Goal: Complete application form

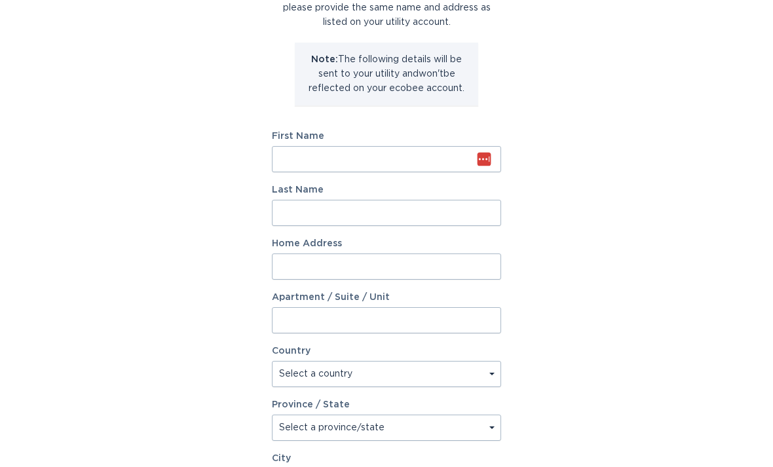
scroll to position [124, 0]
click at [445, 158] on input "First Name" at bounding box center [386, 158] width 229 height 26
type input "[PERSON_NAME]"
click at [494, 203] on input "Last Name" at bounding box center [386, 211] width 229 height 26
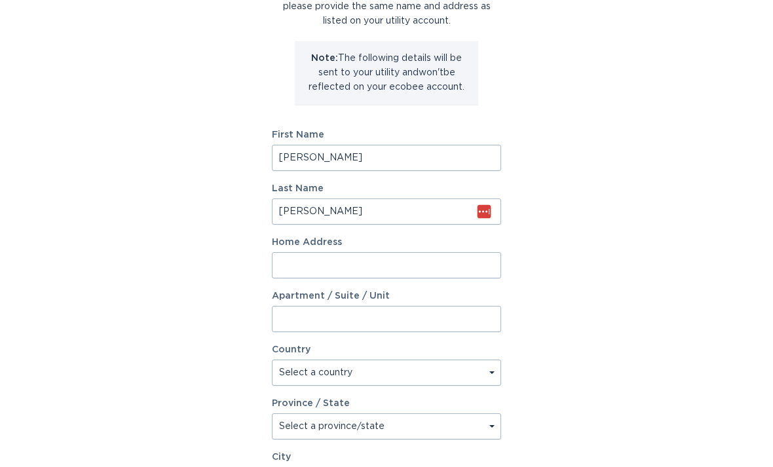
type input "[PERSON_NAME]"
click at [490, 265] on div at bounding box center [386, 265] width 229 height 26
type input "[STREET_ADDRESS]"
click at [474, 376] on select "Select a country [GEOGRAPHIC_DATA] [GEOGRAPHIC_DATA]" at bounding box center [386, 372] width 229 height 26
select select "US"
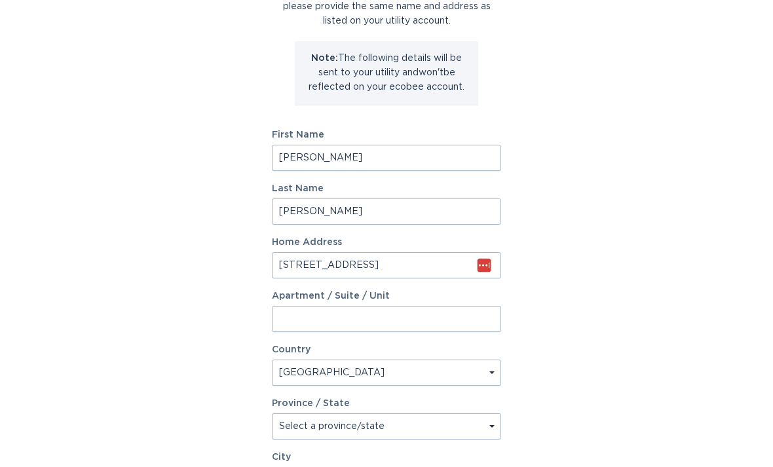
click at [473, 431] on select "Select a province/state [US_STATE] [US_STATE] [US_STATE] [US_STATE] [US_STATE] …" at bounding box center [386, 426] width 229 height 26
select select "AZ"
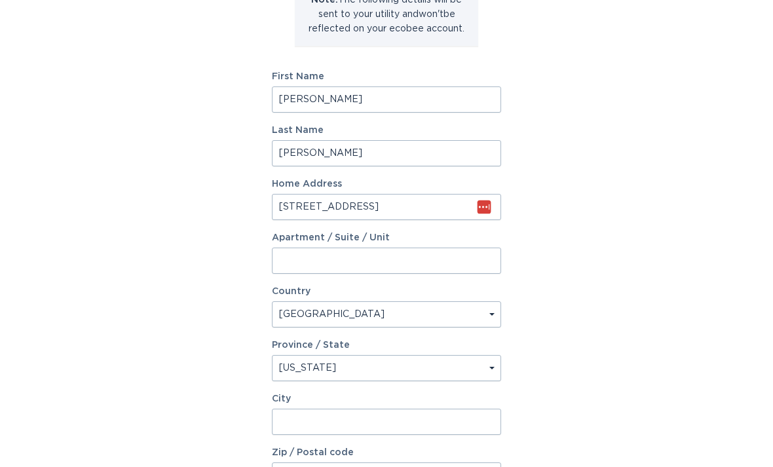
click at [456, 416] on input "City" at bounding box center [386, 422] width 229 height 26
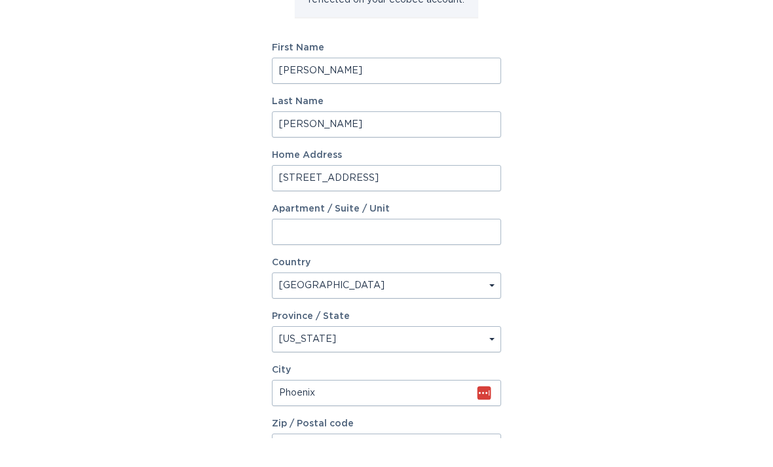
scroll to position [203, 0]
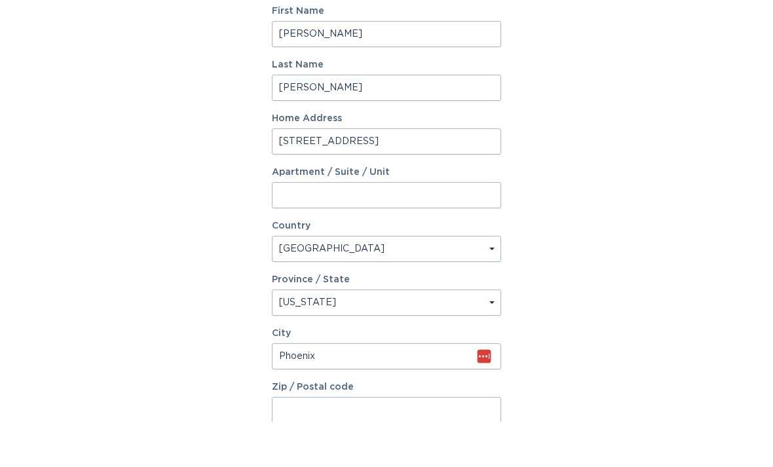
type input "Phoenix"
click at [462, 442] on input "Zip / Postal code" at bounding box center [386, 455] width 229 height 26
type input "5"
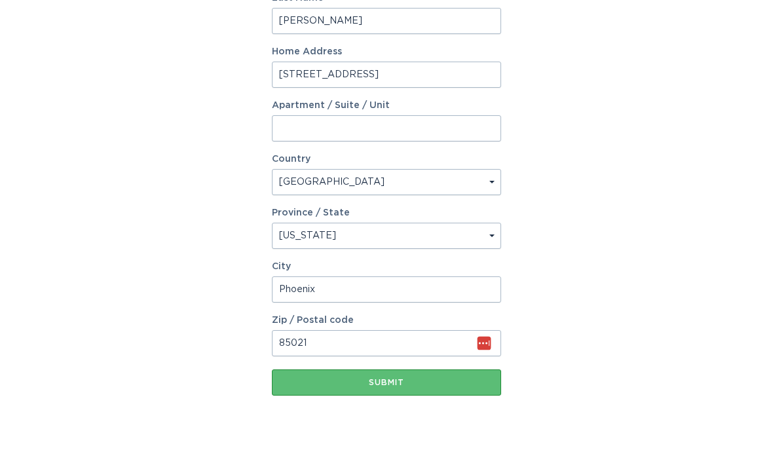
scroll to position [299, 0]
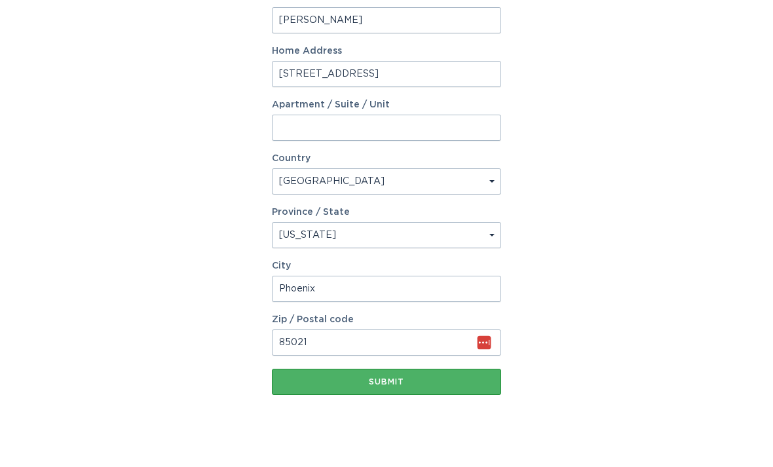
type input "85021"
click at [484, 395] on div "Submit" at bounding box center [386, 399] width 216 height 8
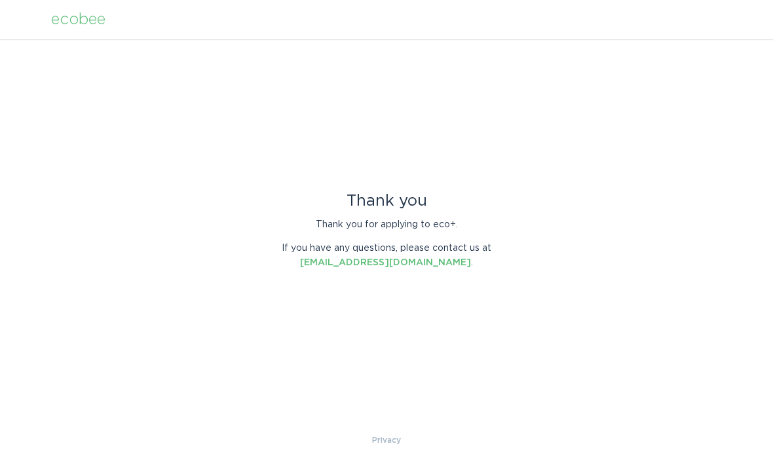
scroll to position [0, 0]
